Goal: Transaction & Acquisition: Purchase product/service

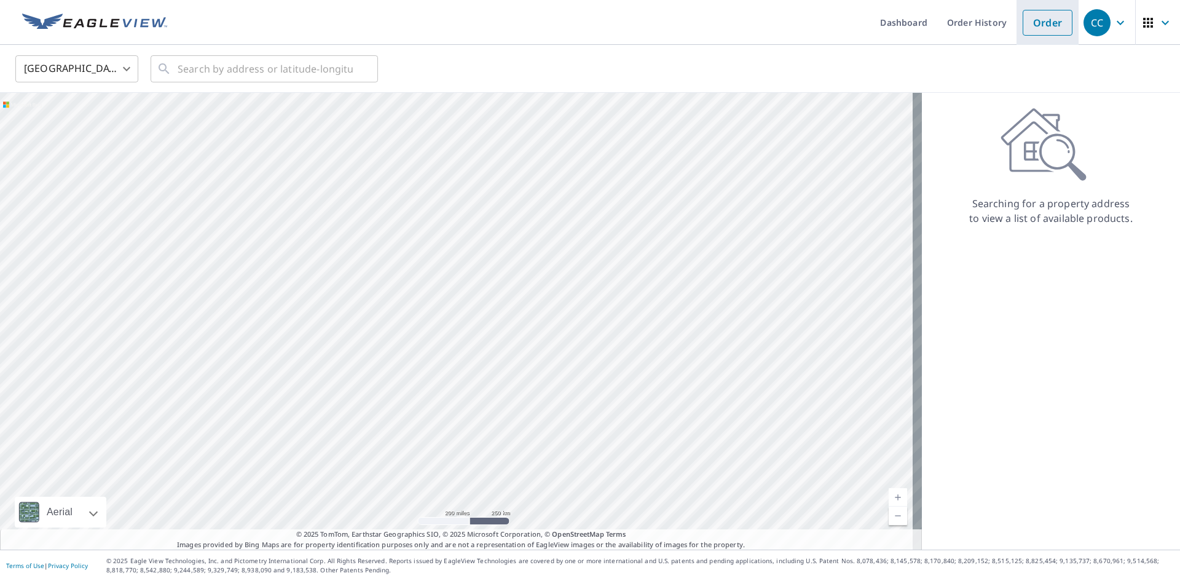
click at [1044, 26] on link "Order" at bounding box center [1047, 23] width 50 height 26
click at [195, 68] on input "text" at bounding box center [265, 69] width 175 height 34
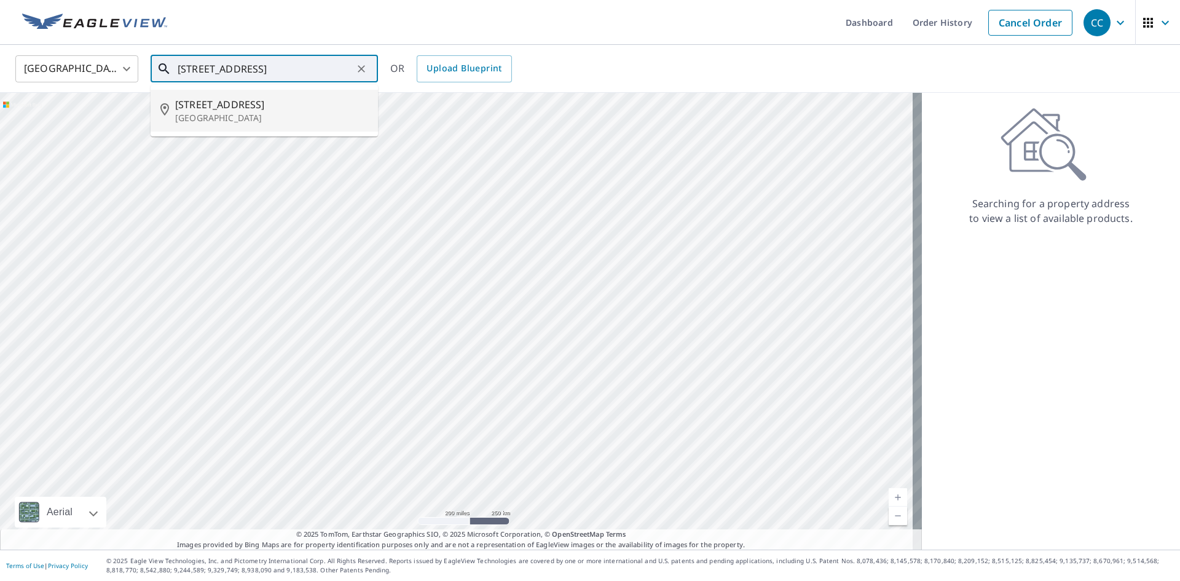
click at [223, 104] on span "[STREET_ADDRESS]" at bounding box center [271, 104] width 193 height 15
type input "[STREET_ADDRESS]"
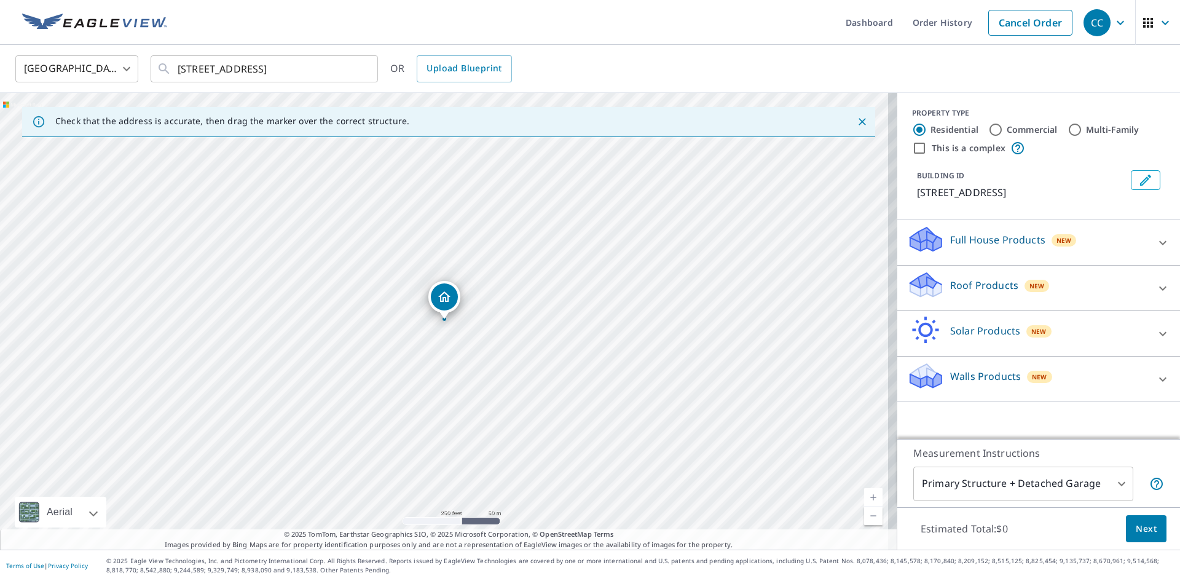
click at [985, 284] on p "Roof Products" at bounding box center [984, 285] width 68 height 15
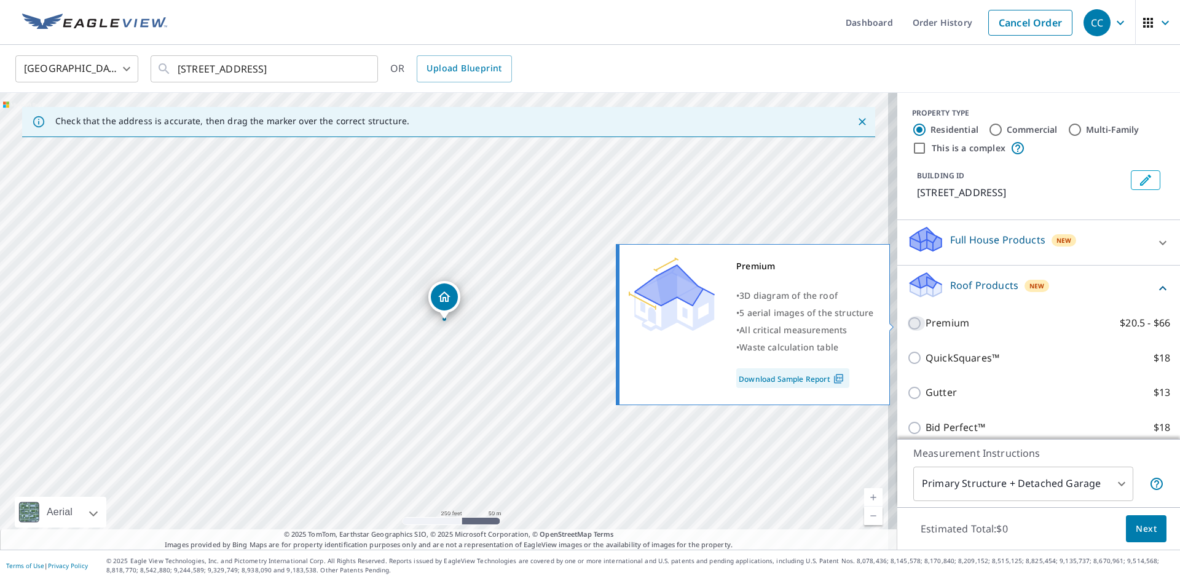
click at [907, 322] on input "Premium $20.5 - $66" at bounding box center [916, 323] width 18 height 15
checkbox input "true"
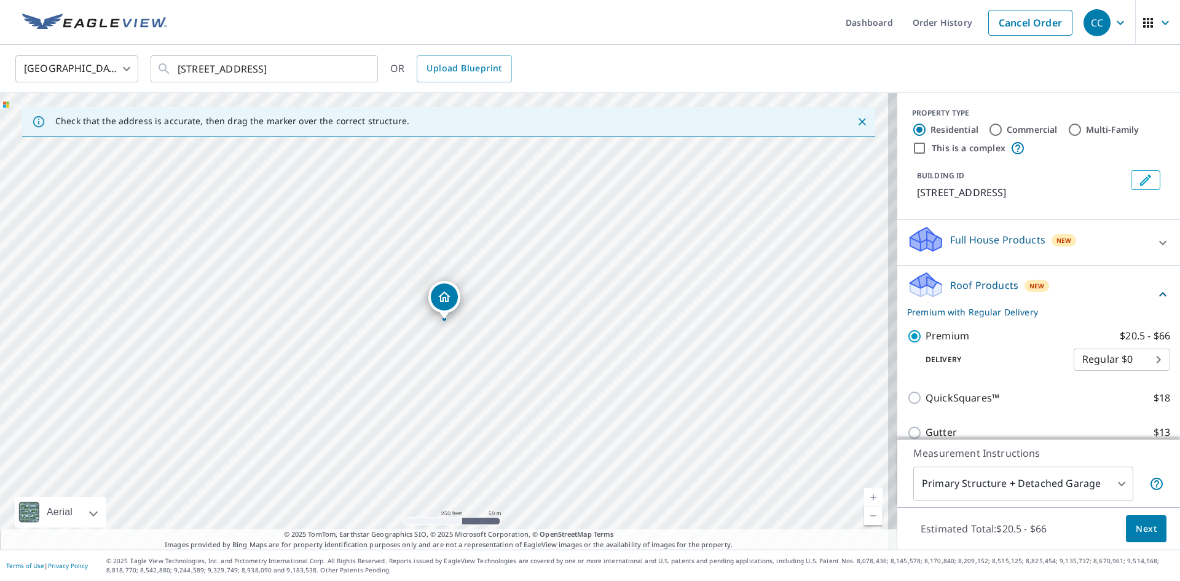
click at [1135, 530] on span "Next" at bounding box center [1145, 528] width 21 height 15
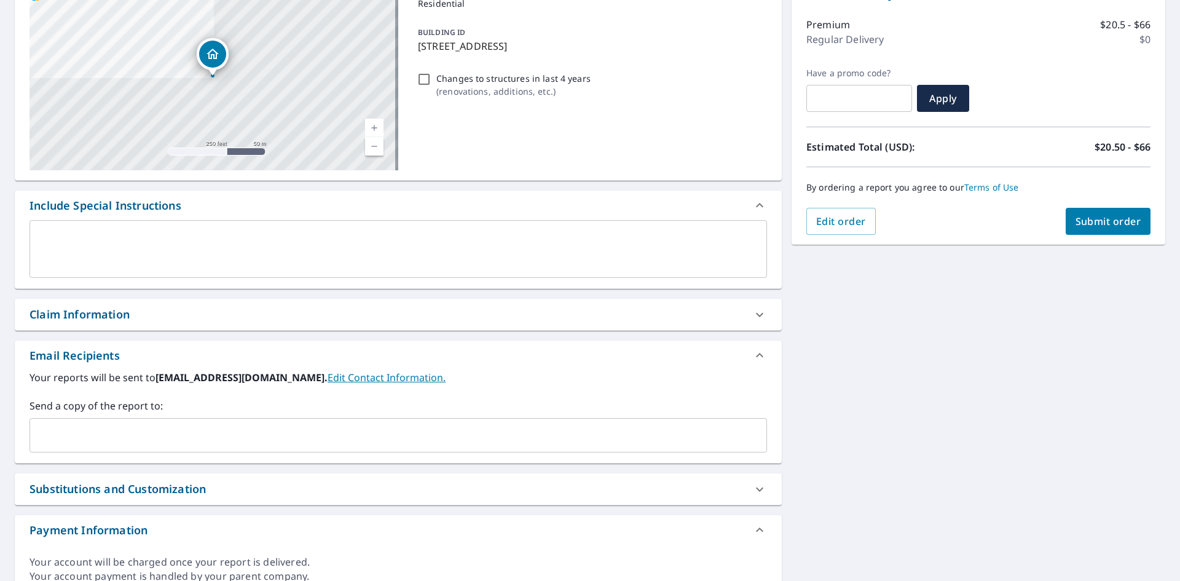
scroll to position [184, 0]
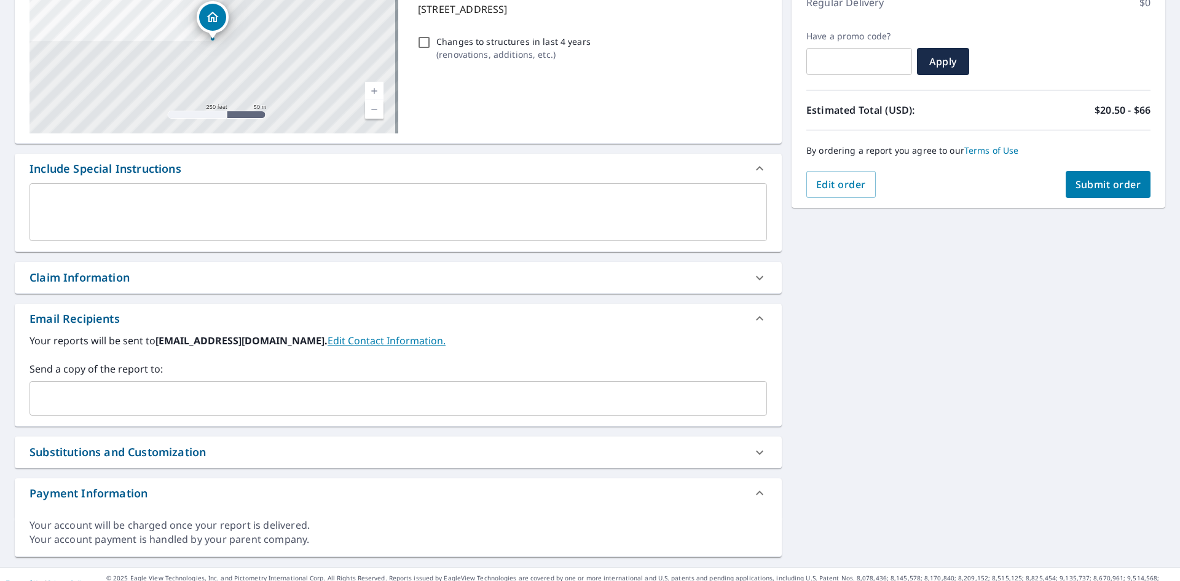
click at [95, 392] on input "text" at bounding box center [389, 397] width 708 height 23
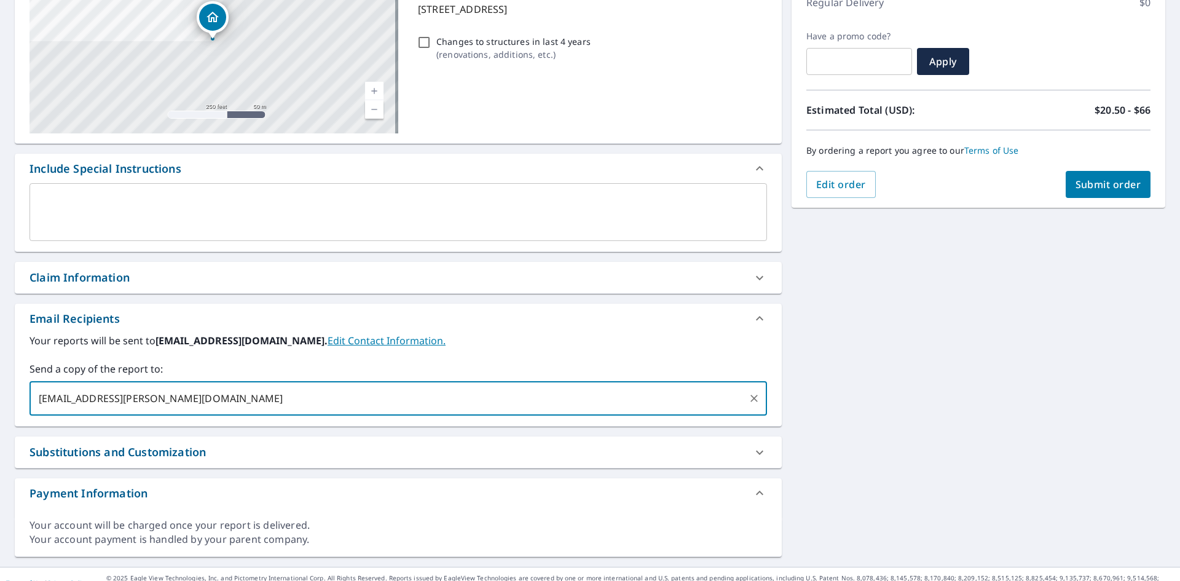
type input "[EMAIL_ADDRESS][PERSON_NAME][DOMAIN_NAME]"
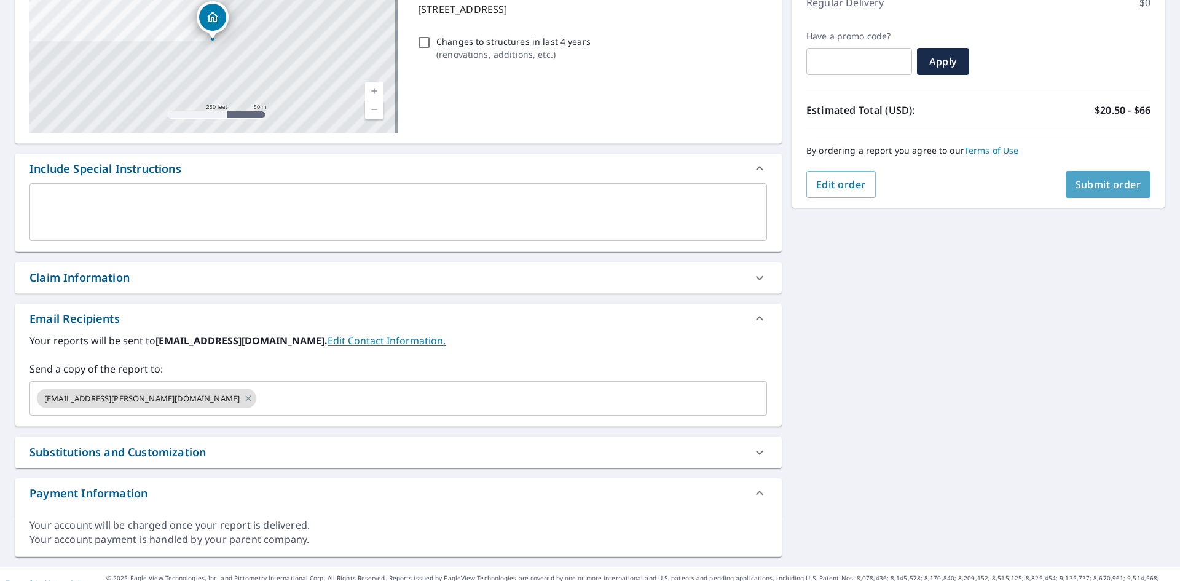
click at [1102, 181] on span "Submit order" at bounding box center [1108, 185] width 66 height 14
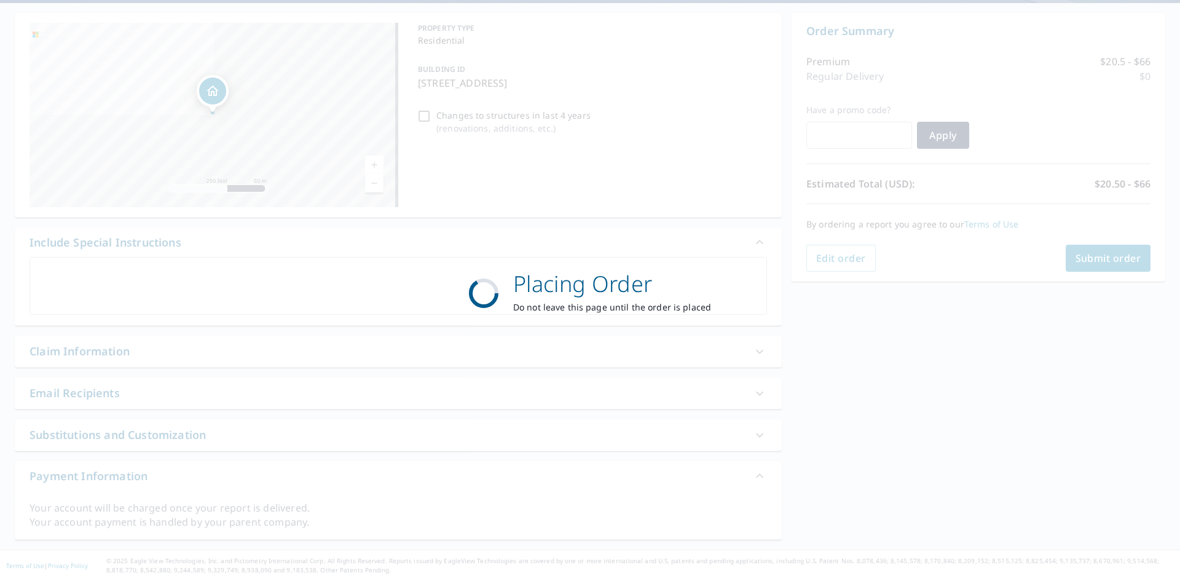
scroll to position [111, 0]
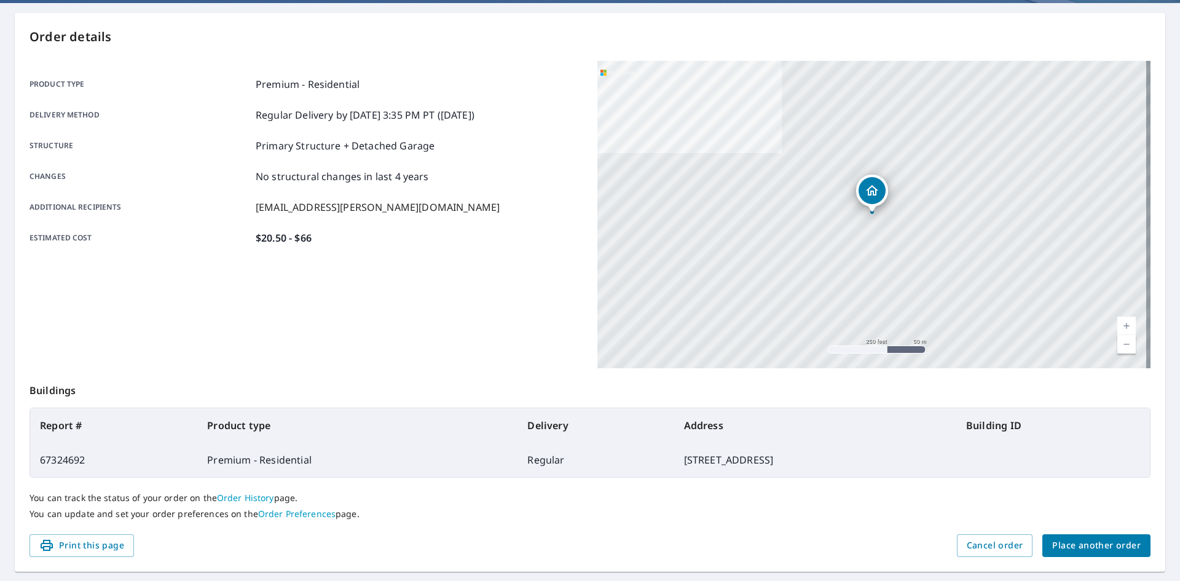
click at [1102, 538] on span "Place another order" at bounding box center [1096, 545] width 88 height 15
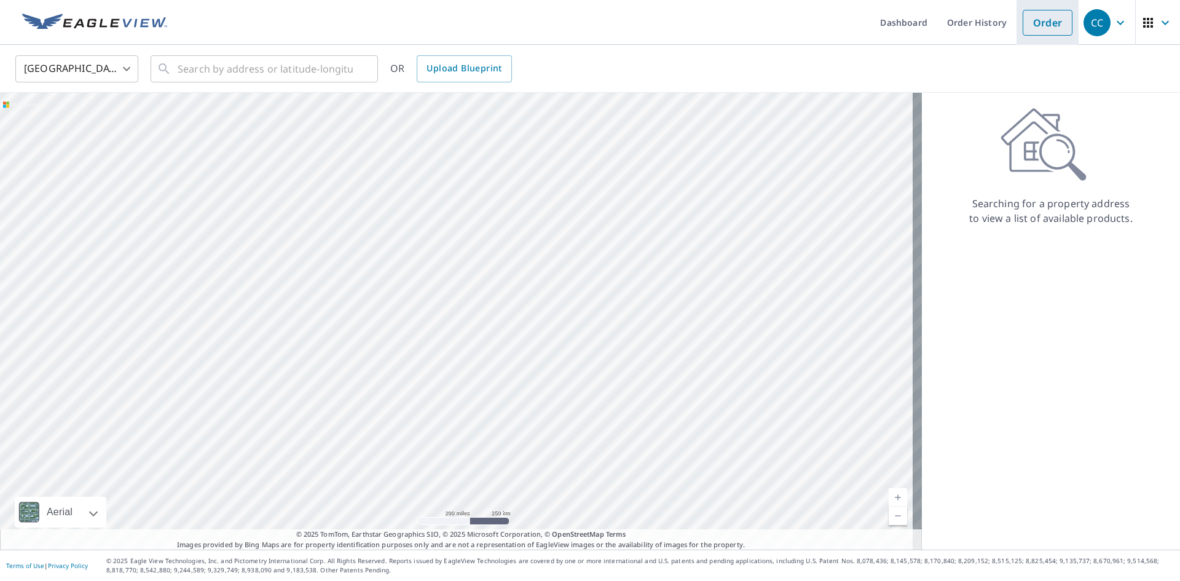
click at [1032, 20] on link "Order" at bounding box center [1047, 23] width 50 height 26
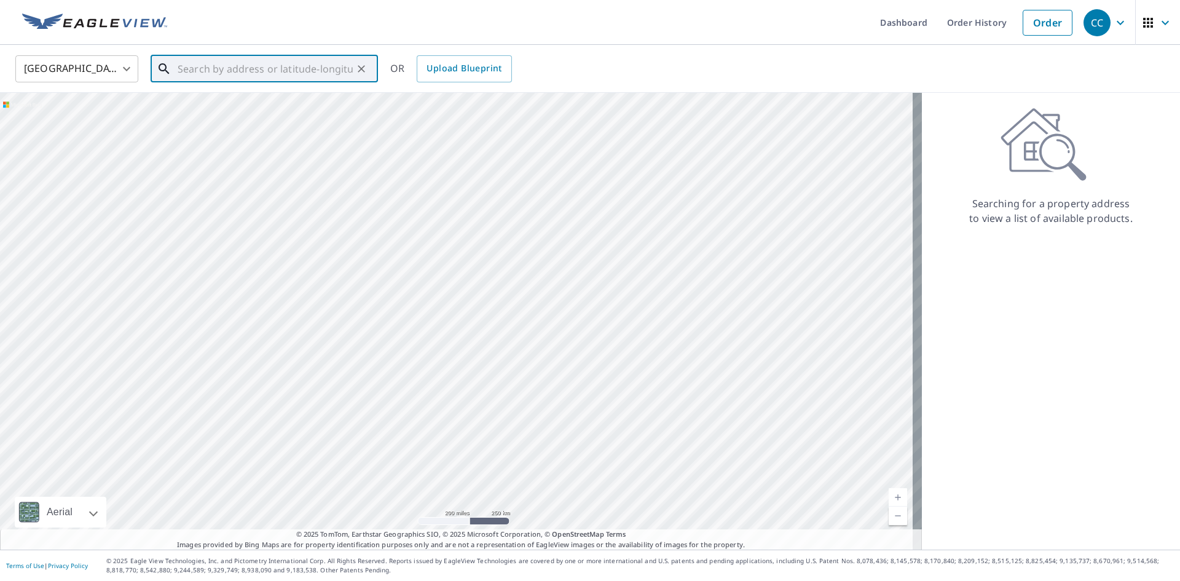
click at [275, 67] on input "text" at bounding box center [265, 69] width 175 height 34
click at [214, 66] on input "text" at bounding box center [265, 69] width 175 height 34
click at [248, 113] on p "[GEOGRAPHIC_DATA]" at bounding box center [271, 118] width 193 height 12
type input "[STREET_ADDRESS]"
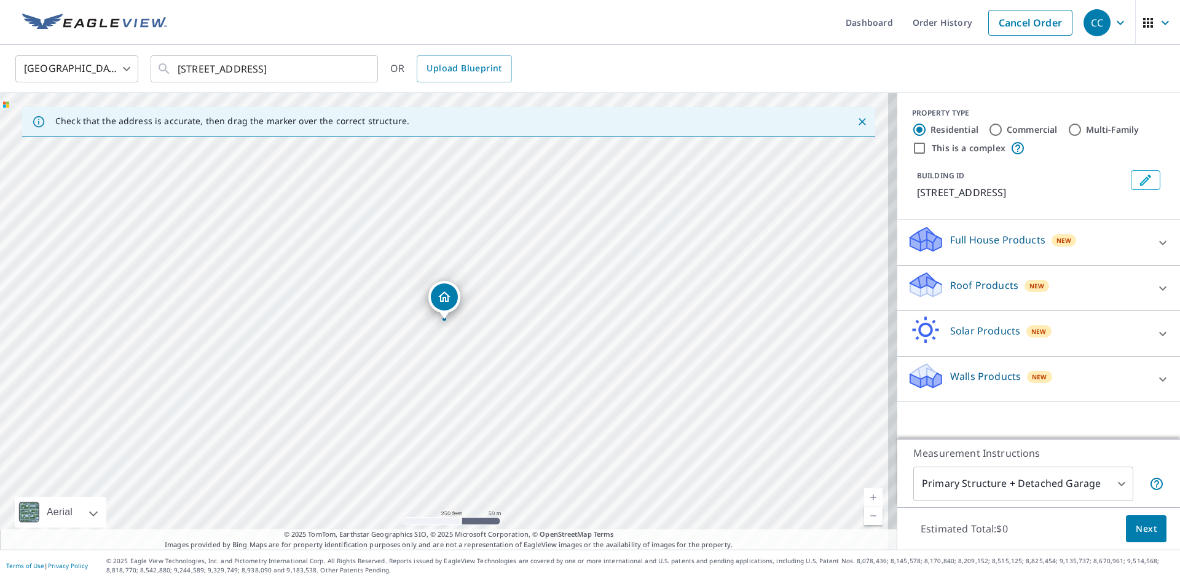
click at [985, 284] on p "Roof Products" at bounding box center [984, 285] width 68 height 15
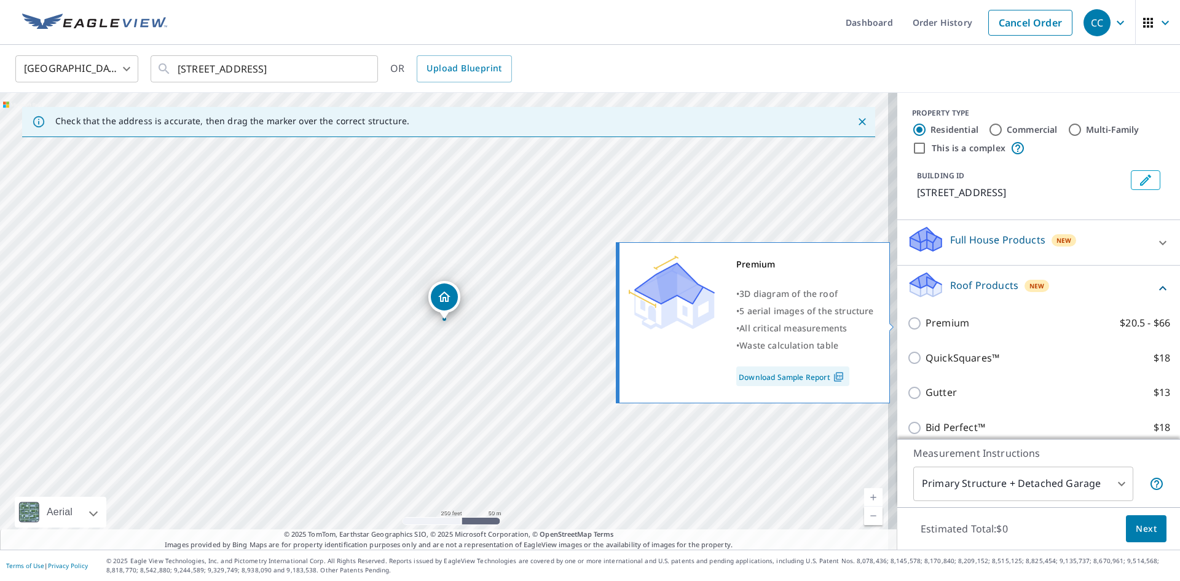
click at [907, 321] on input "Premium $20.5 - $66" at bounding box center [916, 323] width 18 height 15
checkbox input "true"
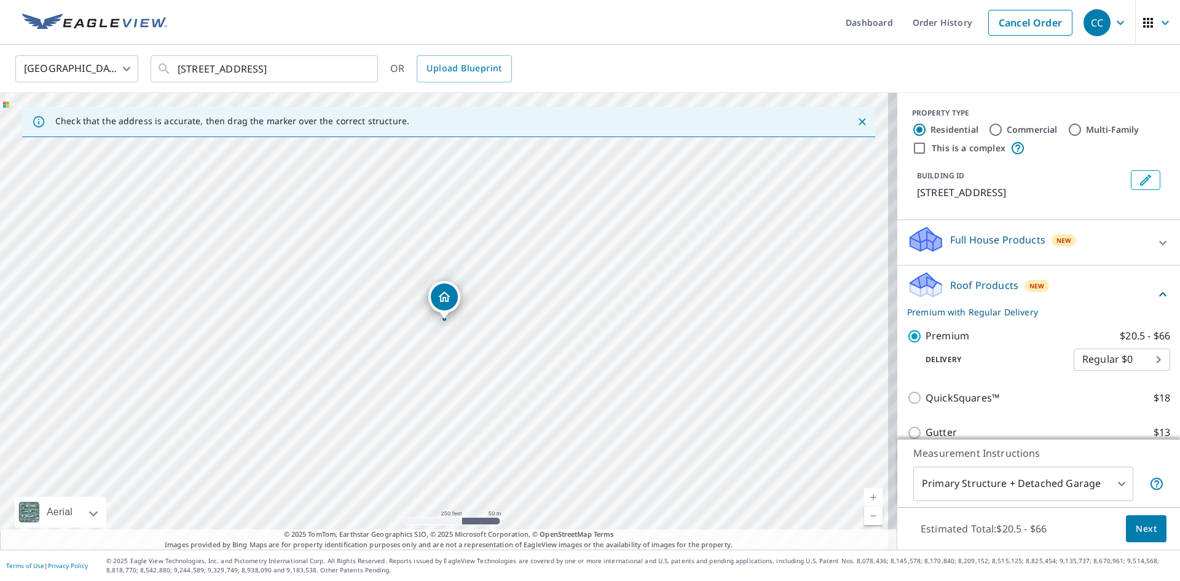
click at [1142, 531] on span "Next" at bounding box center [1145, 528] width 21 height 15
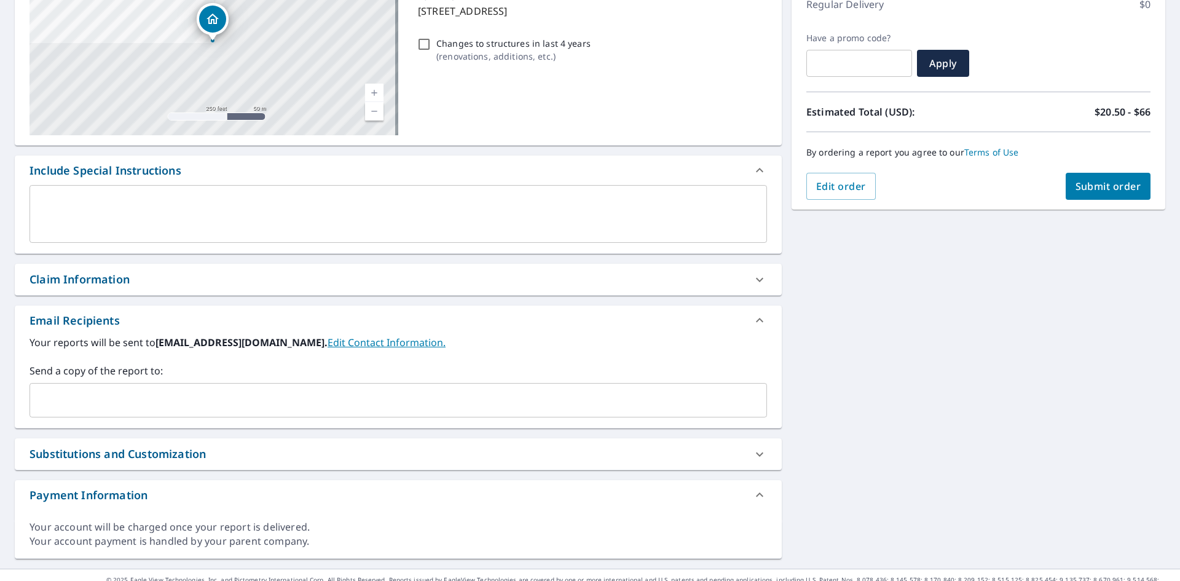
scroll to position [184, 0]
click at [162, 388] on input "text" at bounding box center [389, 397] width 708 height 23
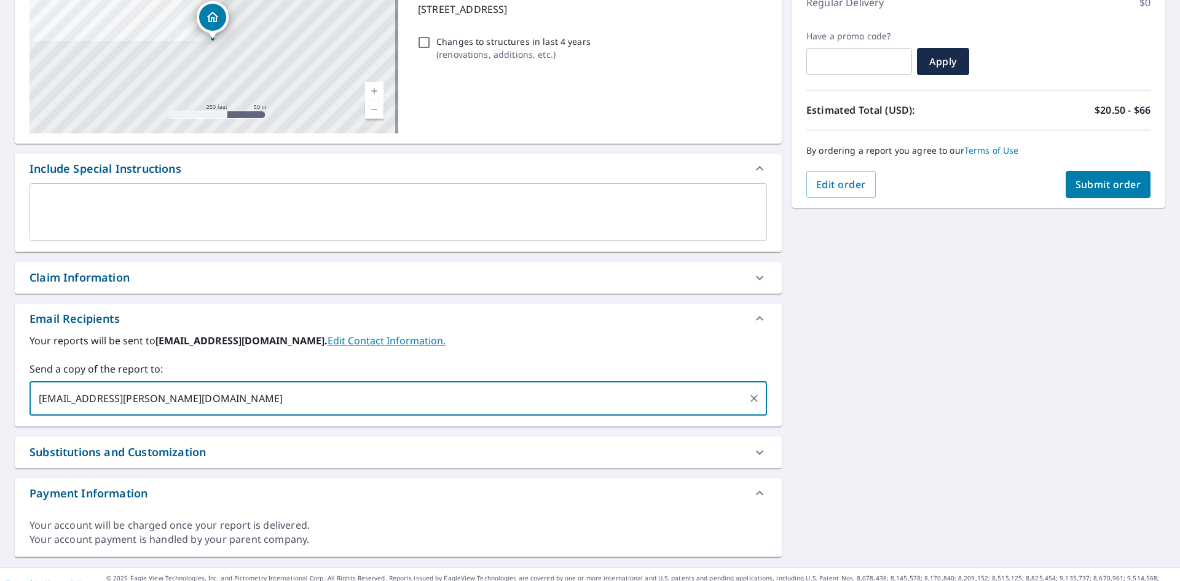
type input "[EMAIL_ADDRESS][PERSON_NAME][DOMAIN_NAME]"
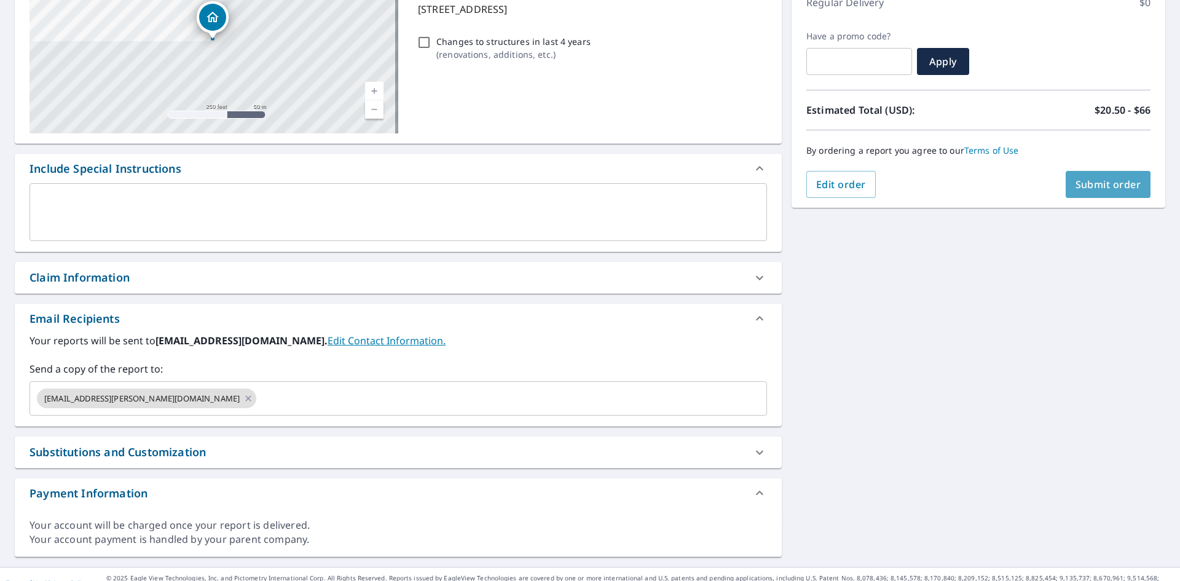
click at [1075, 186] on span "Submit order" at bounding box center [1108, 185] width 66 height 14
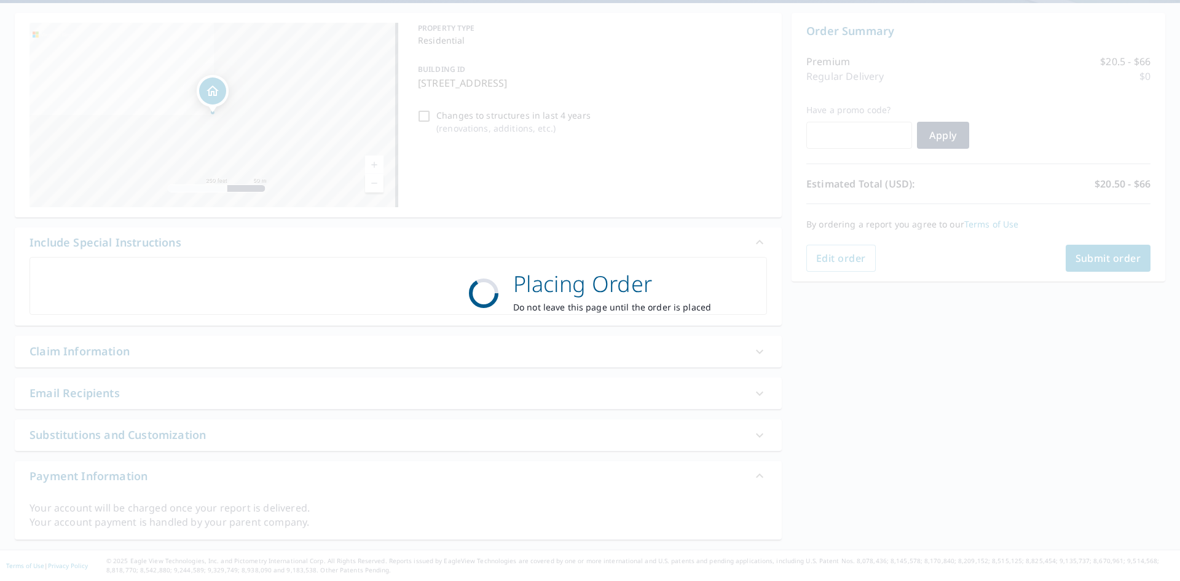
scroll to position [111, 0]
